Goal: Task Accomplishment & Management: Manage account settings

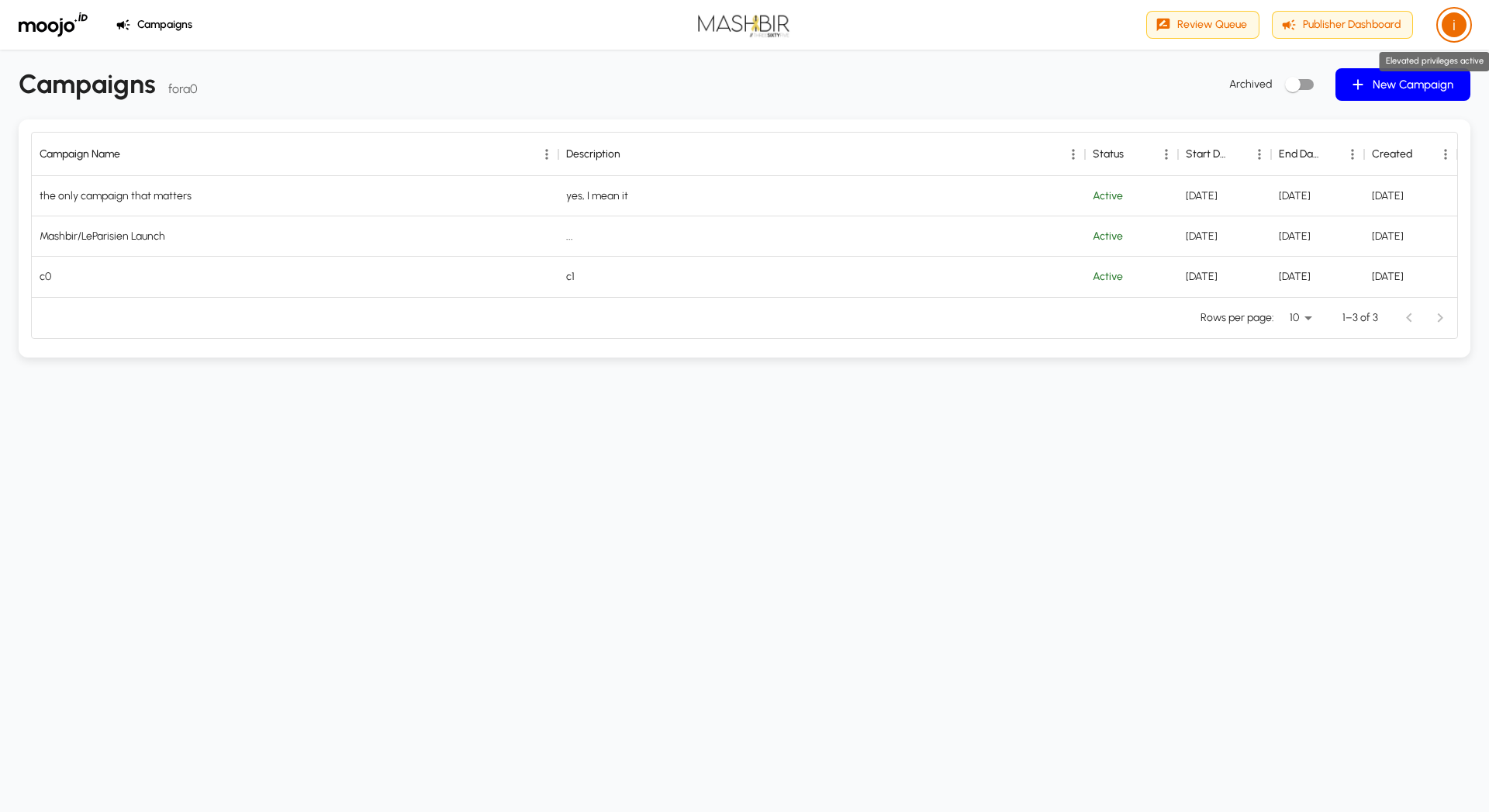
click at [1457, 27] on div "i" at bounding box center [1454, 25] width 25 height 25
click at [1410, 149] on span "Logout" at bounding box center [1424, 143] width 70 height 19
